Goal: Task Accomplishment & Management: Manage account settings

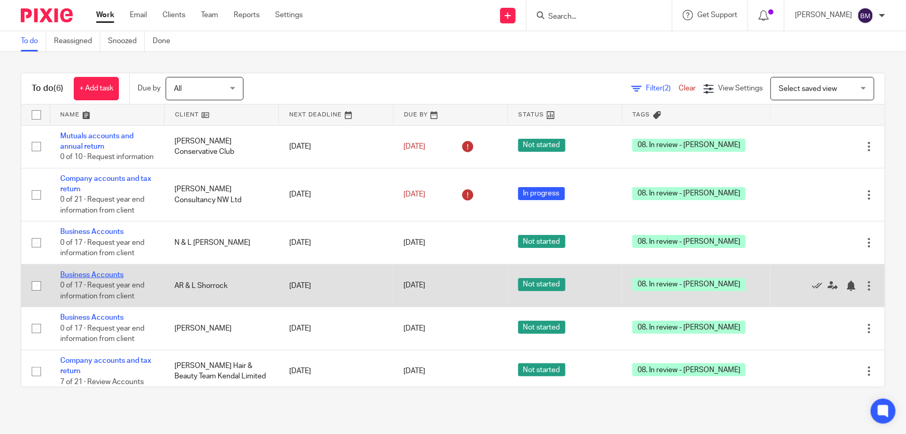
click at [111, 274] on link "Business Accounts" at bounding box center [91, 274] width 63 height 7
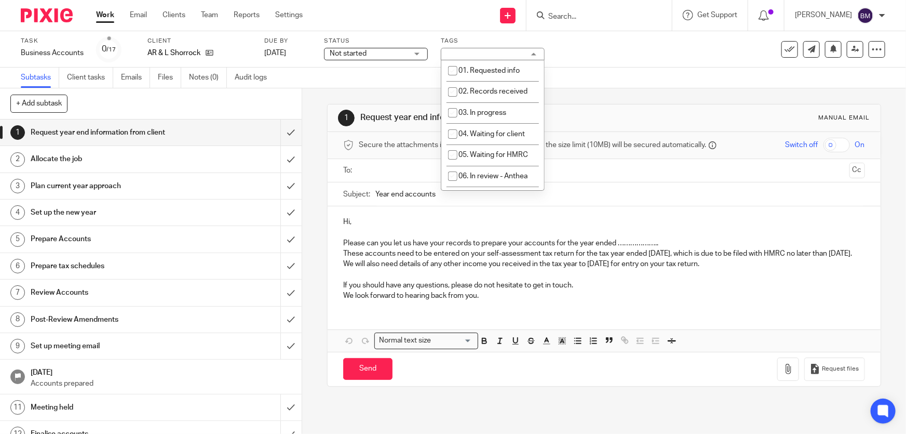
click at [493, 50] on div "08. In review - [PERSON_NAME]" at bounding box center [493, 54] width 104 height 12
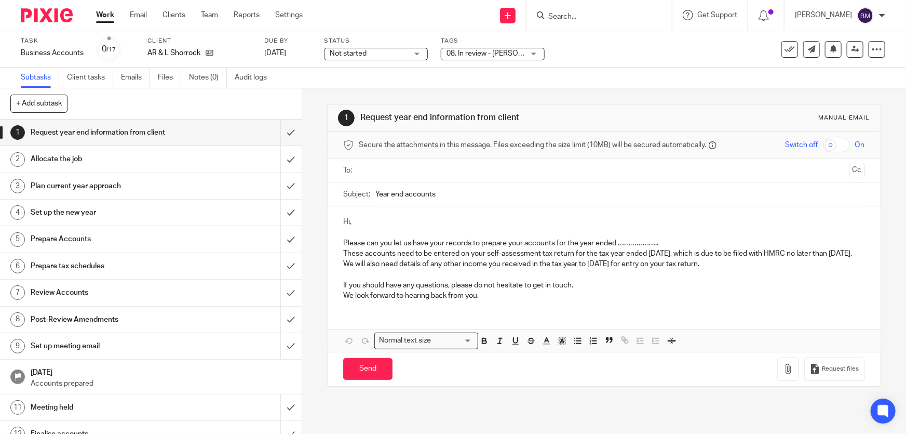
click at [515, 53] on span "08. In review - [PERSON_NAME]" at bounding box center [486, 53] width 78 height 11
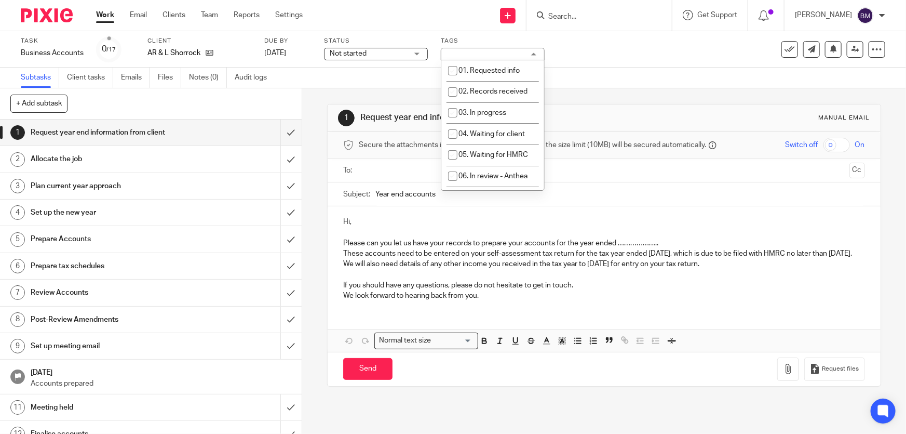
click at [515, 53] on div "08. In review - [PERSON_NAME]" at bounding box center [493, 54] width 104 height 12
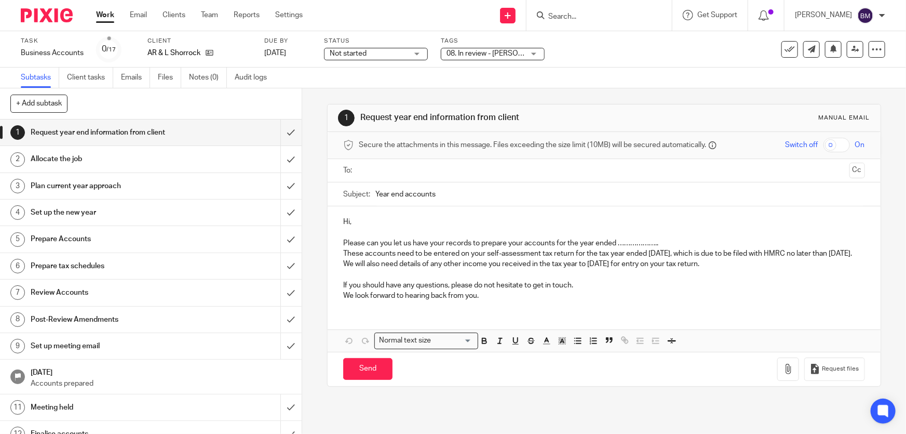
click at [515, 53] on span "08. In review - [PERSON_NAME]" at bounding box center [486, 53] width 78 height 11
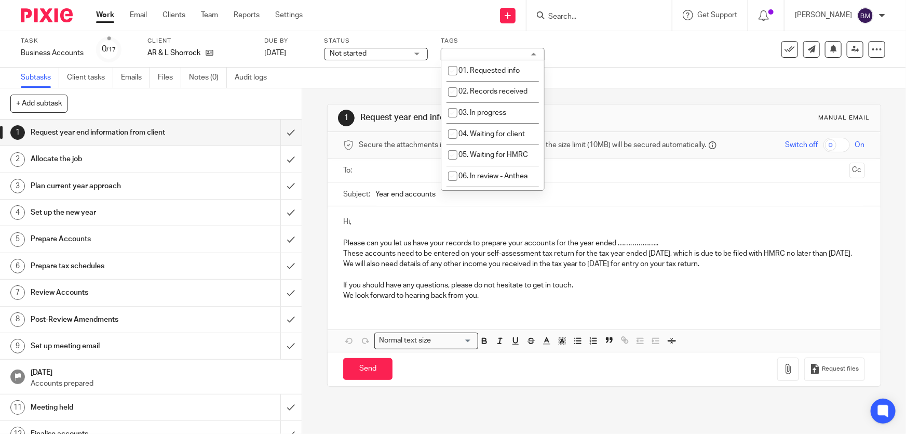
click at [515, 53] on div "08. In review - [PERSON_NAME]" at bounding box center [493, 54] width 104 height 12
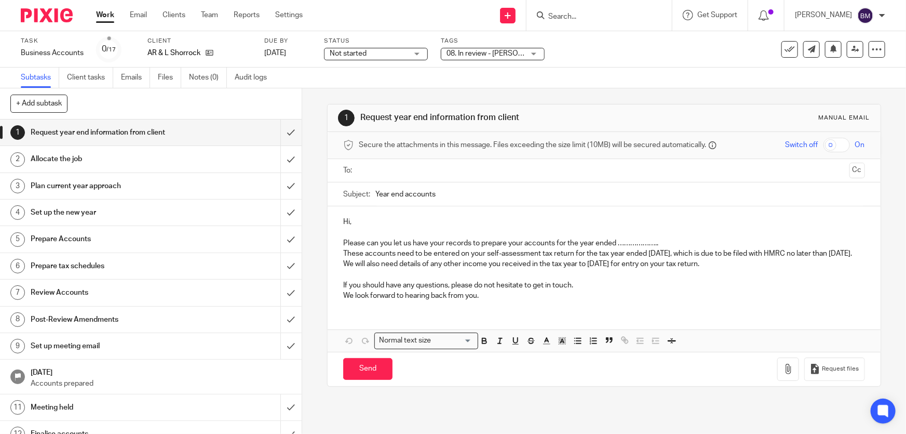
click at [540, 50] on div "08. In review - [PERSON_NAME]" at bounding box center [493, 54] width 104 height 12
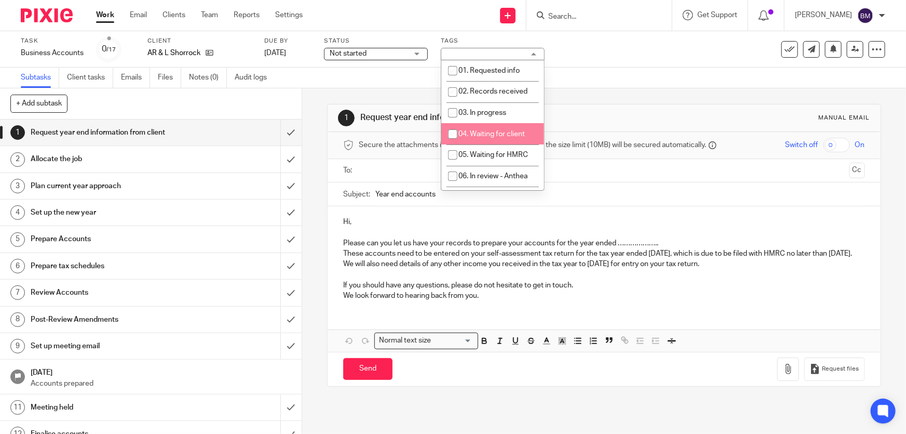
scroll to position [47, 0]
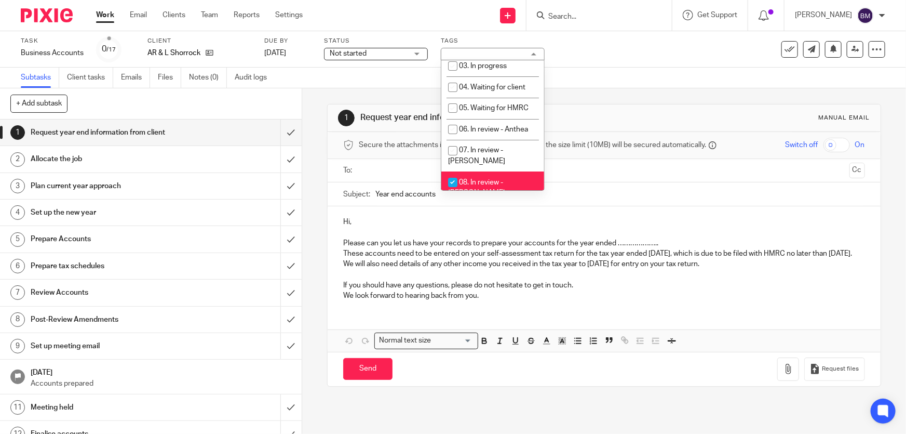
click at [483, 179] on span "08. In review - [PERSON_NAME]" at bounding box center [476, 188] width 57 height 18
checkbox input "false"
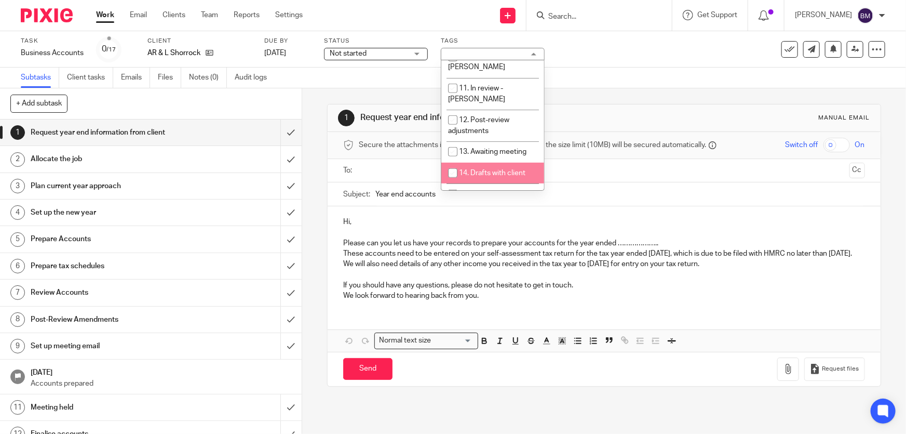
scroll to position [283, 0]
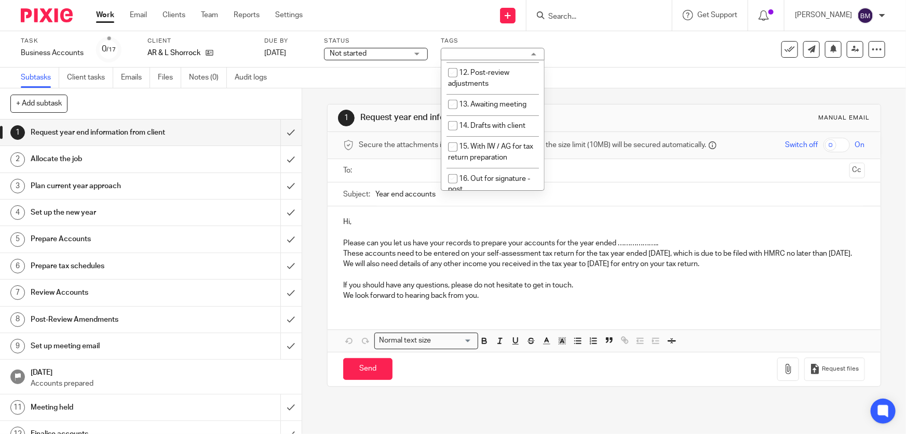
click at [482, 199] on li "17. Out for signature - electronic" at bounding box center [492, 215] width 103 height 32
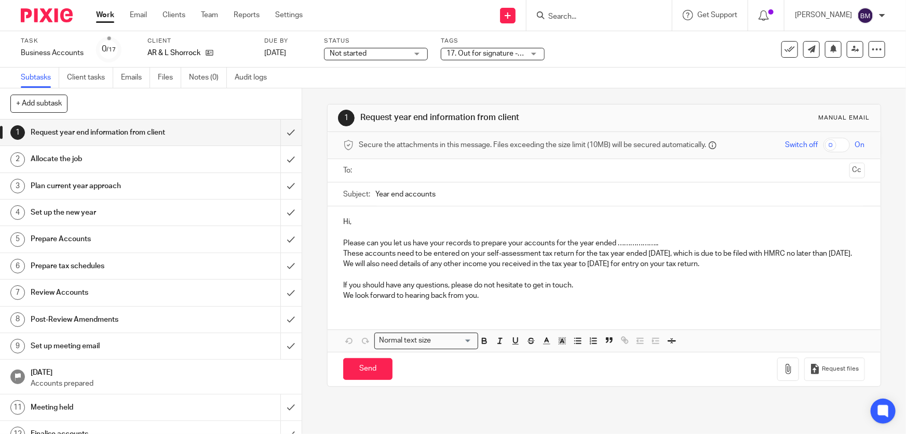
drag, startPoint x: 611, startPoint y: 52, endPoint x: 529, endPoint y: 60, distance: 82.4
click at [534, 70] on div "Task Business Accounts Save Business Accounts 0 /17 Client AR & L Shorrock Due …" at bounding box center [453, 59] width 906 height 57
click at [524, 48] on span "17. Out for signature - electronic" at bounding box center [486, 53] width 78 height 11
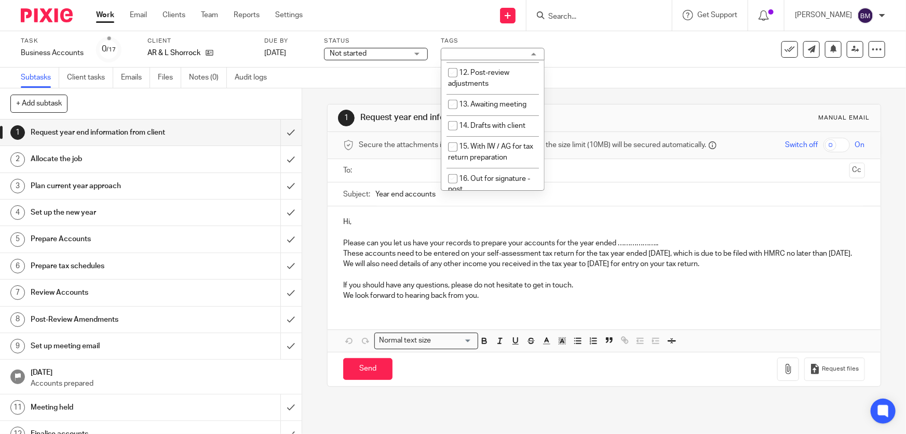
click at [471, 199] on li "17. Out for signature - electronic" at bounding box center [492, 215] width 103 height 32
checkbox input "false"
click at [466, 168] on li "16. Out for signature - post" at bounding box center [492, 184] width 103 height 32
checkbox input "true"
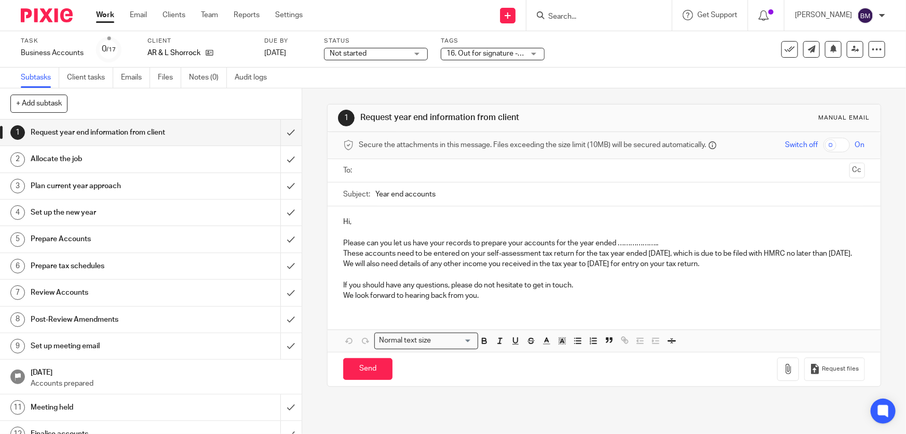
click at [619, 82] on div "Subtasks Client tasks Emails Files Notes (0) Audit logs" at bounding box center [453, 78] width 906 height 21
click at [577, 19] on input "Search" at bounding box center [593, 16] width 93 height 9
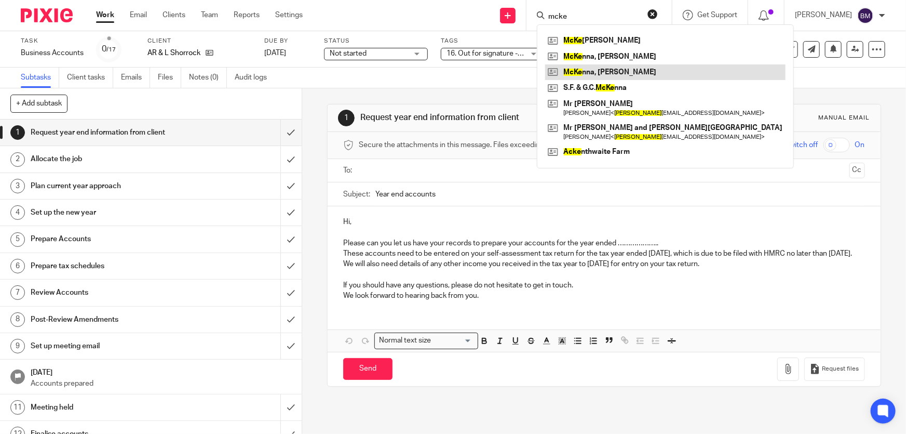
type input "mcke"
click at [632, 68] on link at bounding box center [665, 72] width 240 height 16
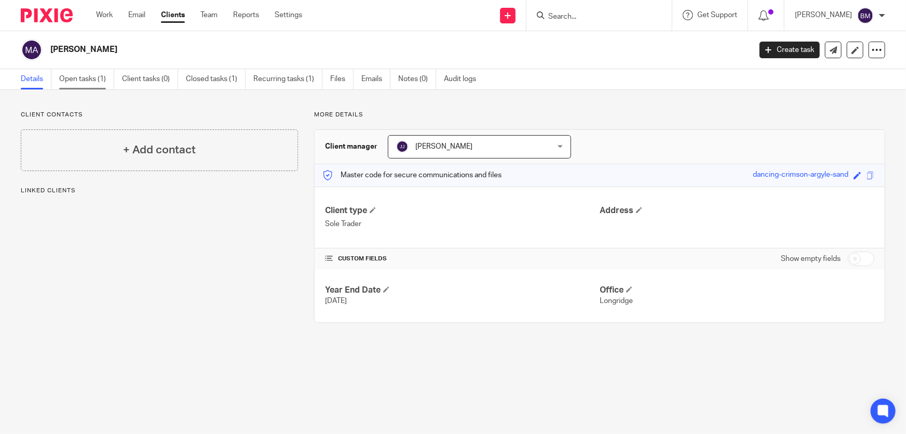
click at [98, 82] on link "Open tasks (1)" at bounding box center [86, 79] width 55 height 20
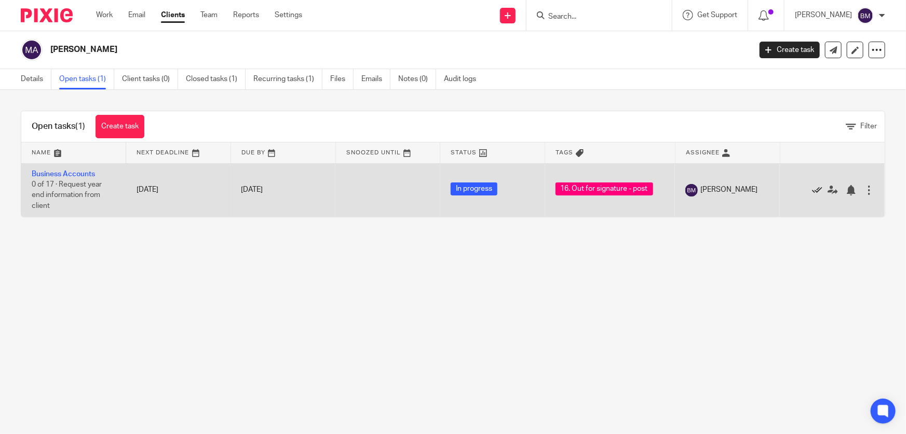
click at [812, 189] on icon at bounding box center [817, 190] width 10 height 10
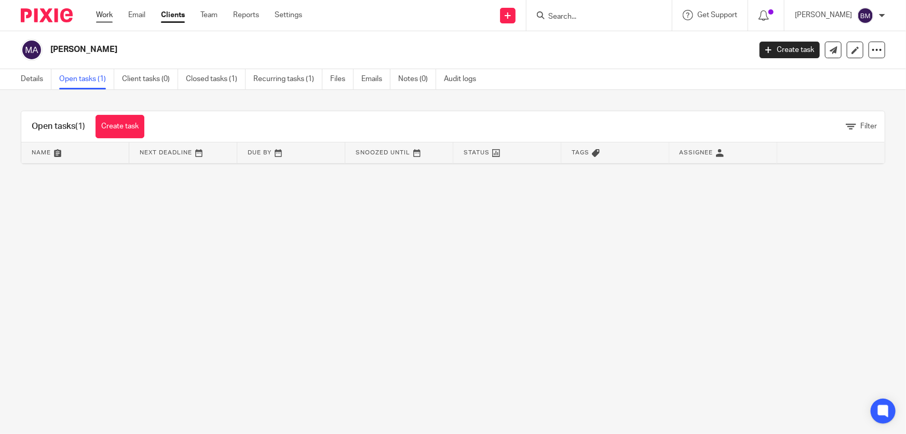
click at [106, 15] on link "Work" at bounding box center [104, 15] width 17 height 10
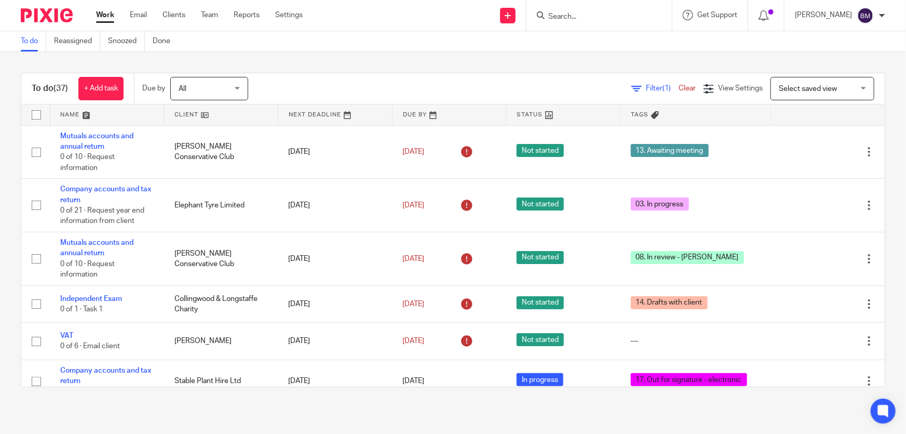
click at [646, 88] on span "Filter (1)" at bounding box center [662, 88] width 33 height 7
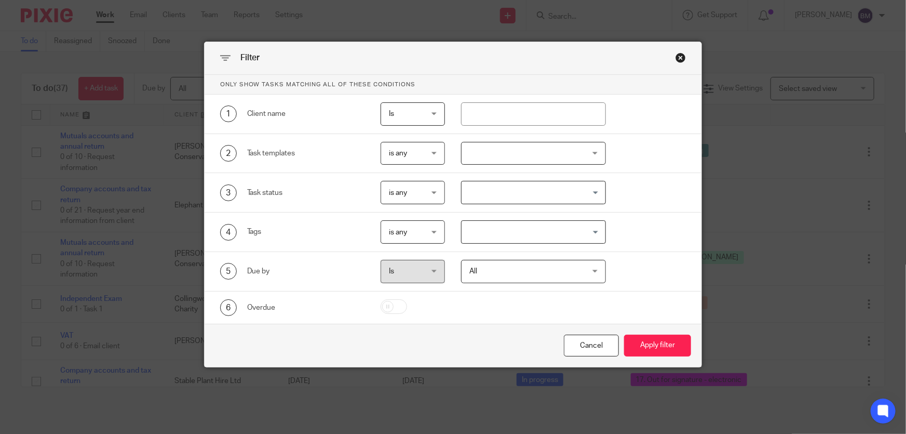
click at [540, 233] on input "Search for option" at bounding box center [531, 232] width 137 height 18
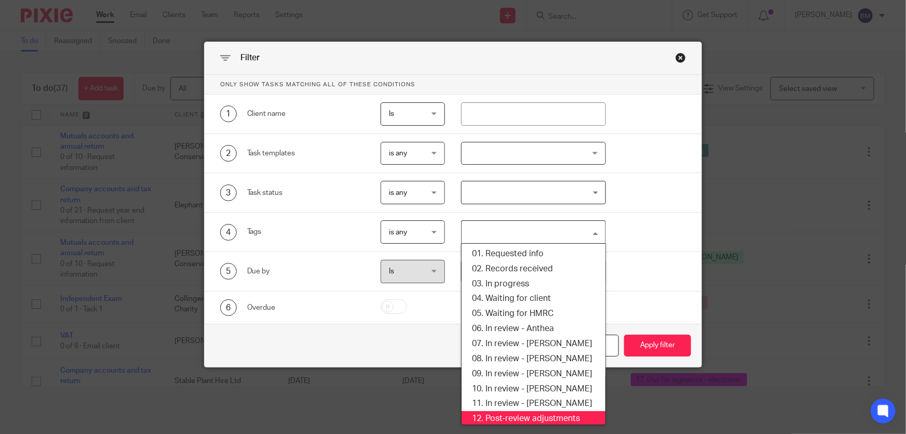
scroll to position [141, 0]
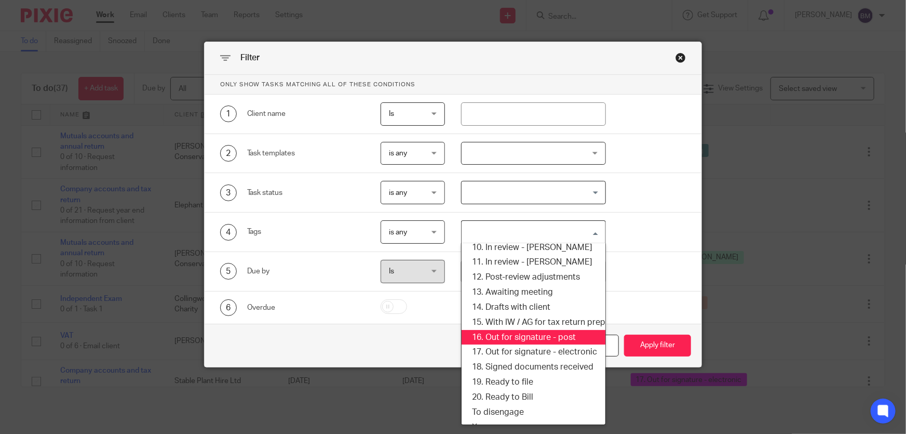
click at [536, 332] on li "16. Out for signature - post" at bounding box center [533, 337] width 143 height 15
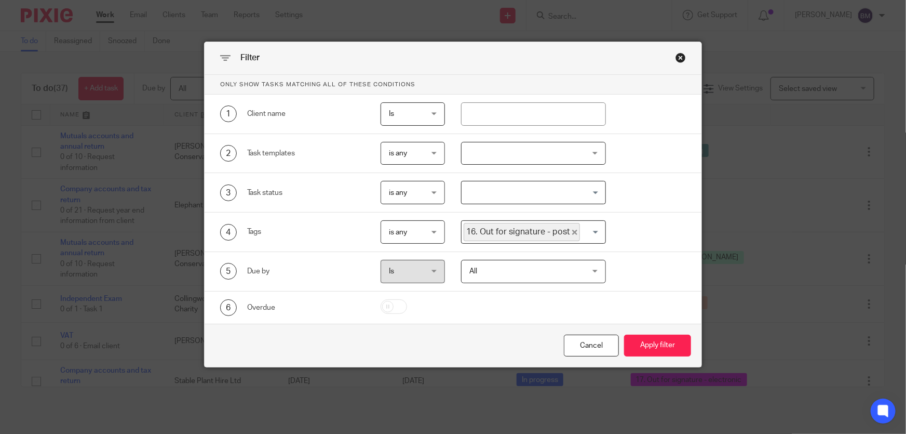
drag, startPoint x: 665, startPoint y: 343, endPoint x: 244, endPoint y: 265, distance: 428.3
click at [665, 344] on button "Apply filter" at bounding box center [657, 345] width 67 height 22
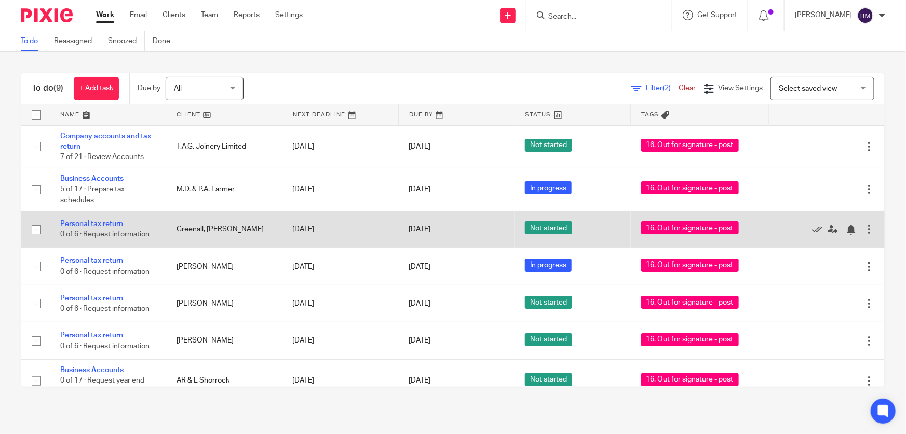
scroll to position [47, 0]
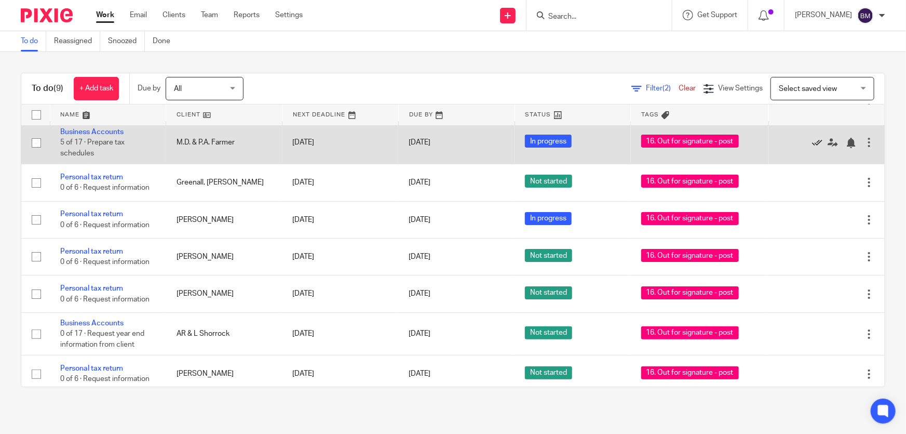
click at [812, 142] on icon at bounding box center [817, 143] width 10 height 10
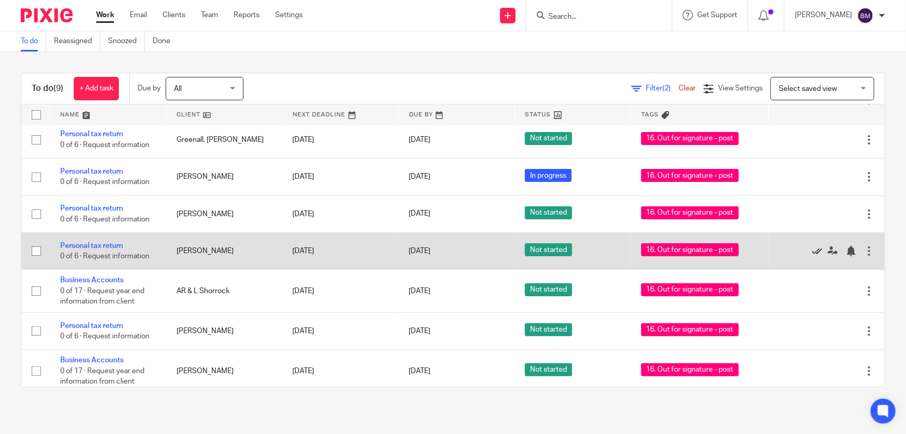
click at [812, 248] on icon at bounding box center [817, 251] width 10 height 10
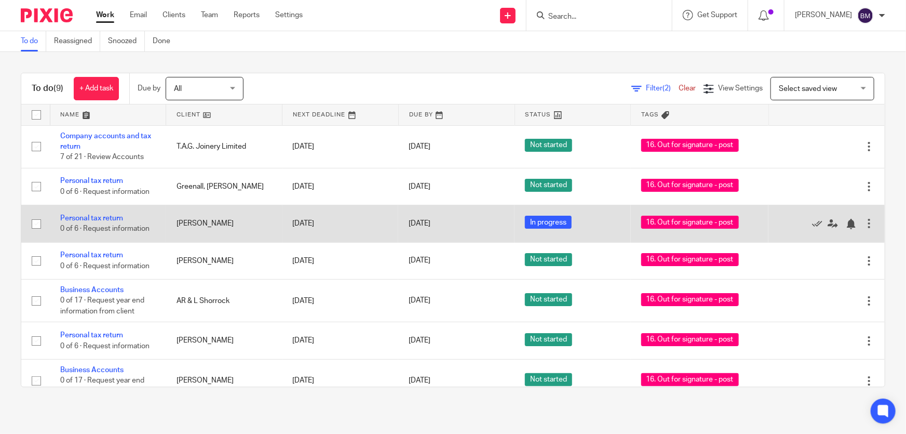
scroll to position [15, 0]
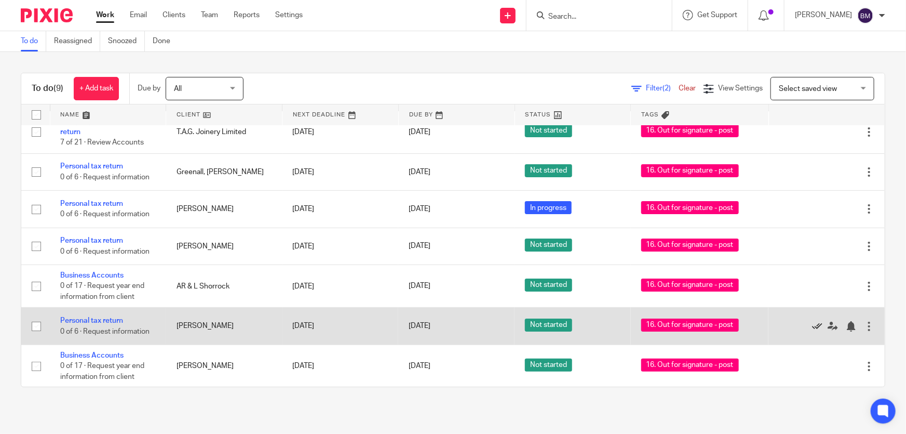
click at [812, 325] on icon at bounding box center [817, 326] width 10 height 10
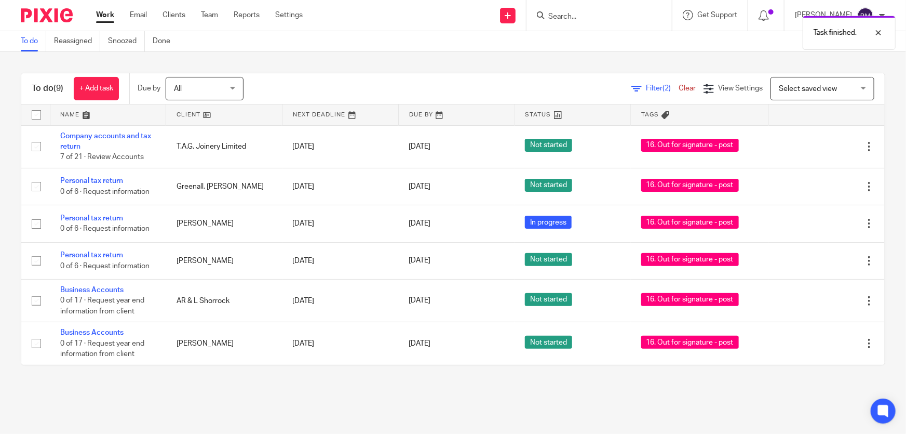
scroll to position [0, 0]
